Goal: Information Seeking & Learning: Learn about a topic

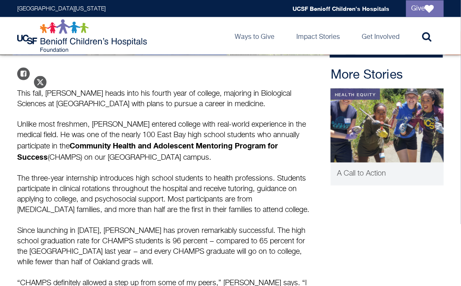
scroll to position [310, 0]
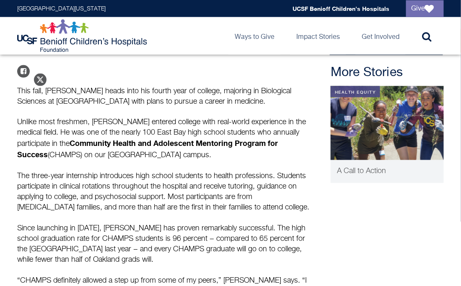
click at [155, 139] on strong "Community Health and Adolescent Mentoring Program for Success" at bounding box center [147, 149] width 261 height 21
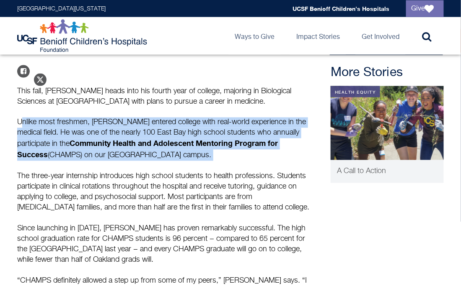
click at [155, 139] on strong "Community Health and Adolescent Mentoring Program for Success" at bounding box center [147, 149] width 261 height 21
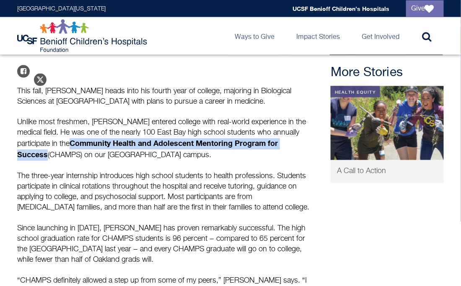
drag, startPoint x: 38, startPoint y: 145, endPoint x: 281, endPoint y: 146, distance: 243.8
click at [281, 146] on p "This fall, [PERSON_NAME] heads into his fourth year of college, majoring in Bio…" at bounding box center [163, 123] width 293 height 75
copy strong "Community Health and Adolescent Mentoring Program for Success"
click at [37, 143] on strong "Community Health and Adolescent Mentoring Program for Success" at bounding box center [147, 149] width 261 height 21
drag, startPoint x: 37, startPoint y: 143, endPoint x: 52, endPoint y: 153, distance: 17.2
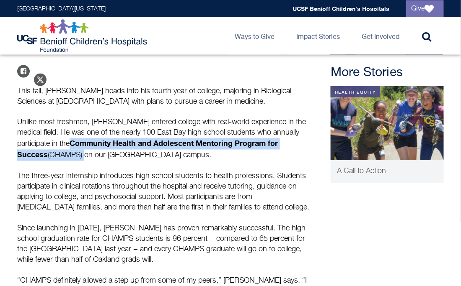
click at [52, 153] on p "This fall, [PERSON_NAME] heads into his fourth year of college, majoring in Bio…" at bounding box center [163, 123] width 293 height 75
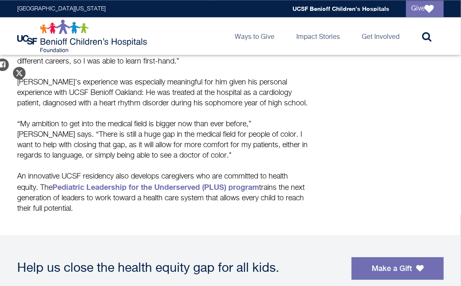
scroll to position [629, 0]
